Goal: Obtain resource: Obtain resource

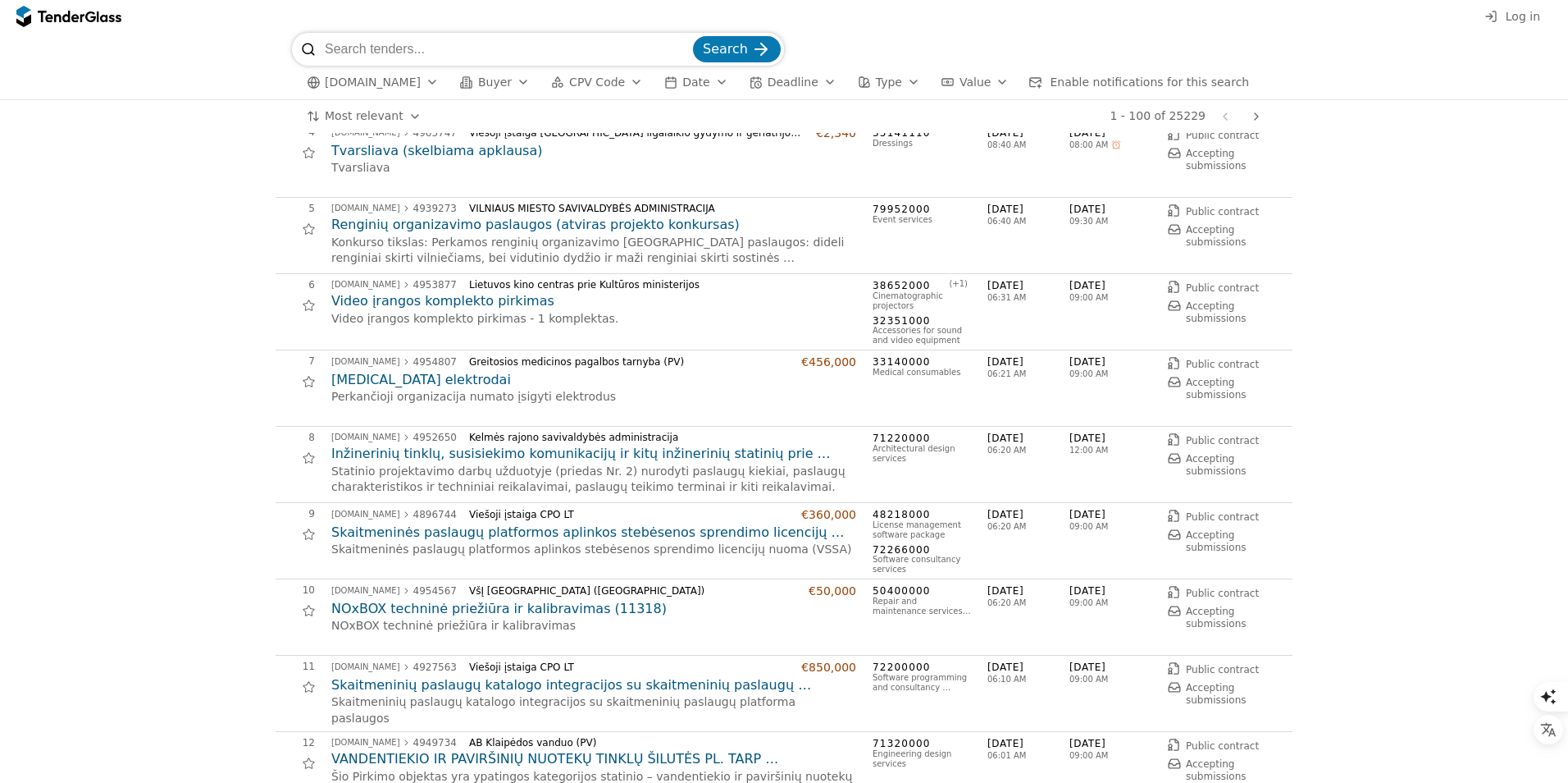
scroll to position [328, 0]
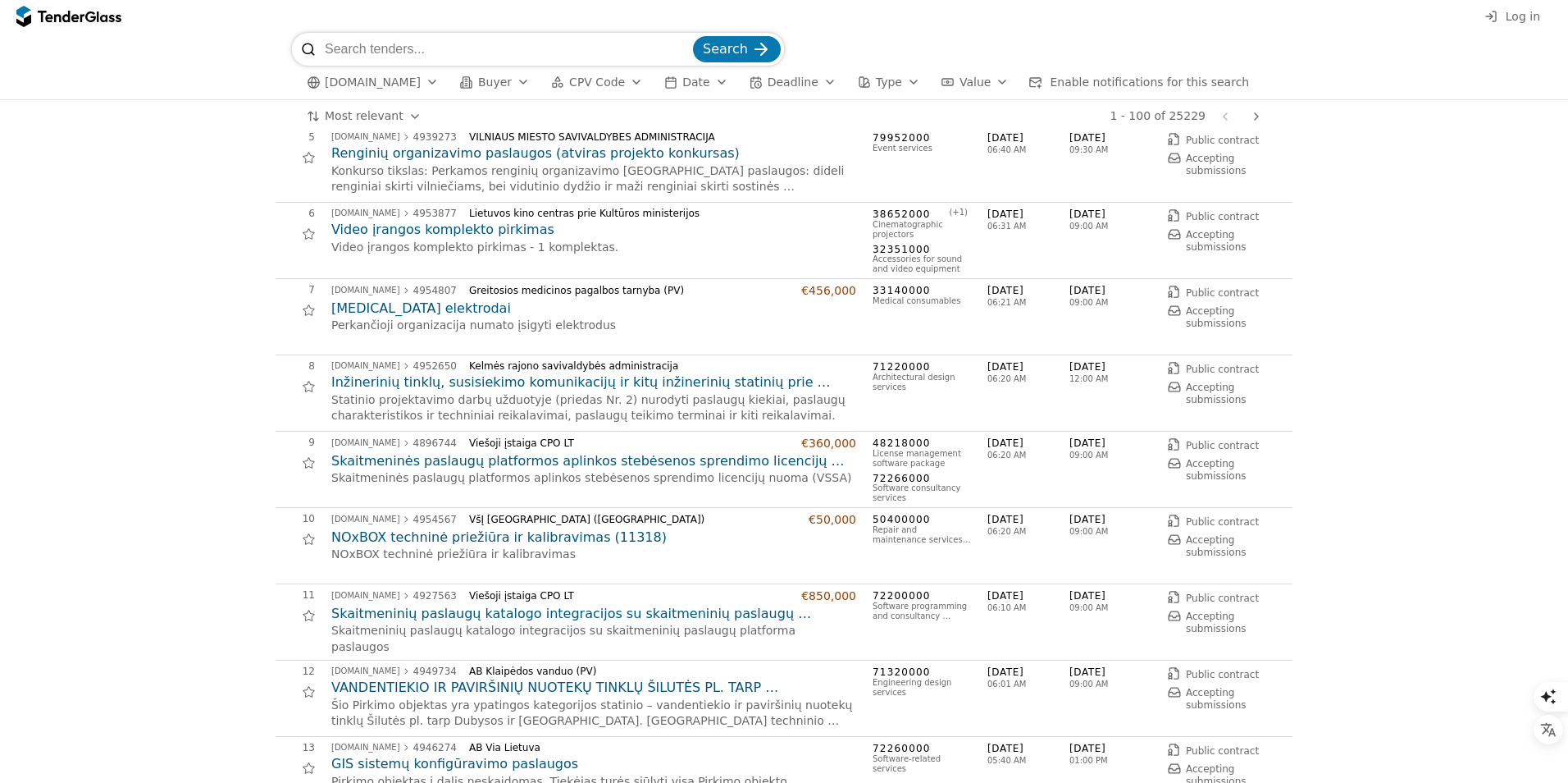
click at [375, 307] on h2 "[MEDICAL_DATA] elektrodai" at bounding box center [594, 308] width 525 height 18
